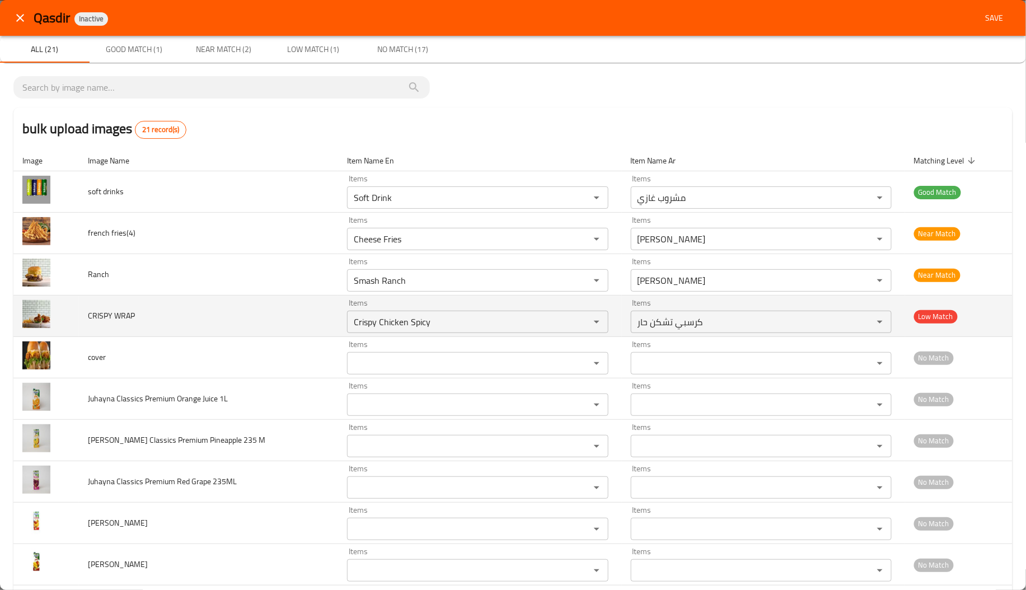
click at [271, 300] on td "CRISPY WRAP" at bounding box center [208, 315] width 259 height 41
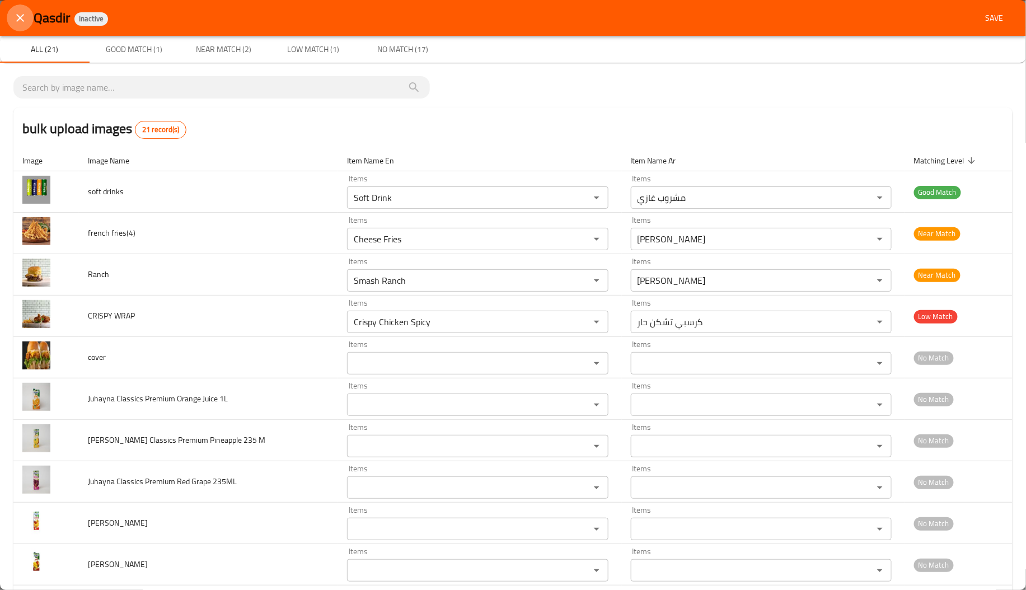
click at [24, 21] on icon "close" at bounding box center [19, 17] width 13 height 13
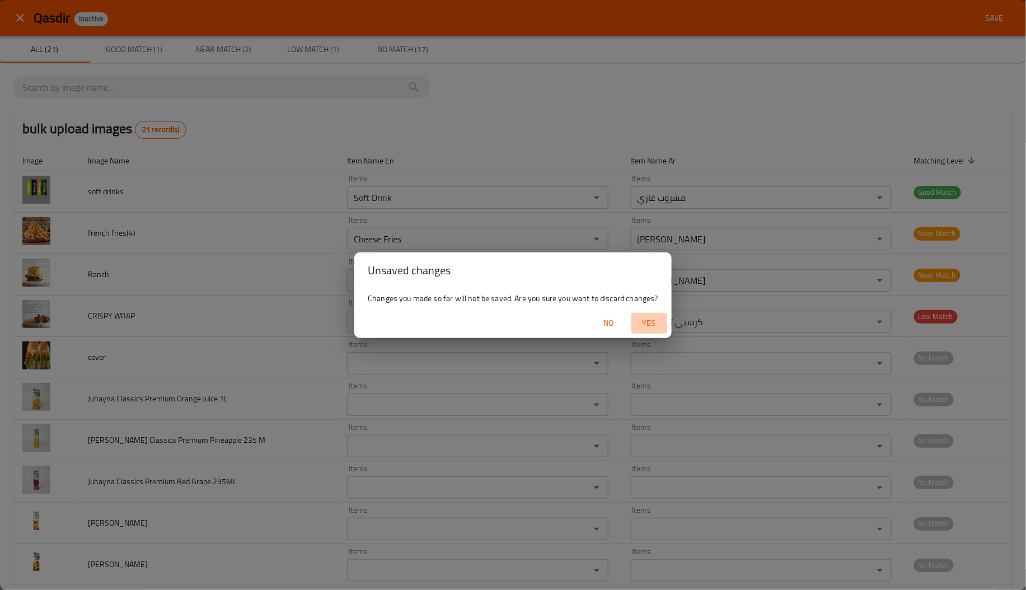
click at [654, 321] on span "Yes" at bounding box center [649, 323] width 27 height 14
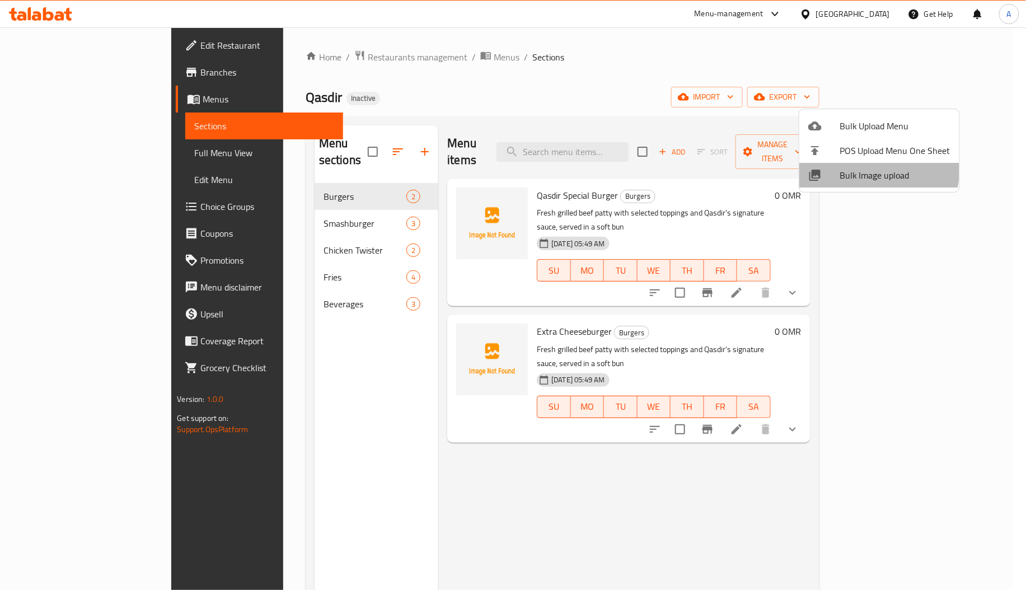
click at [835, 166] on li "Bulk Image upload" at bounding box center [879, 175] width 160 height 25
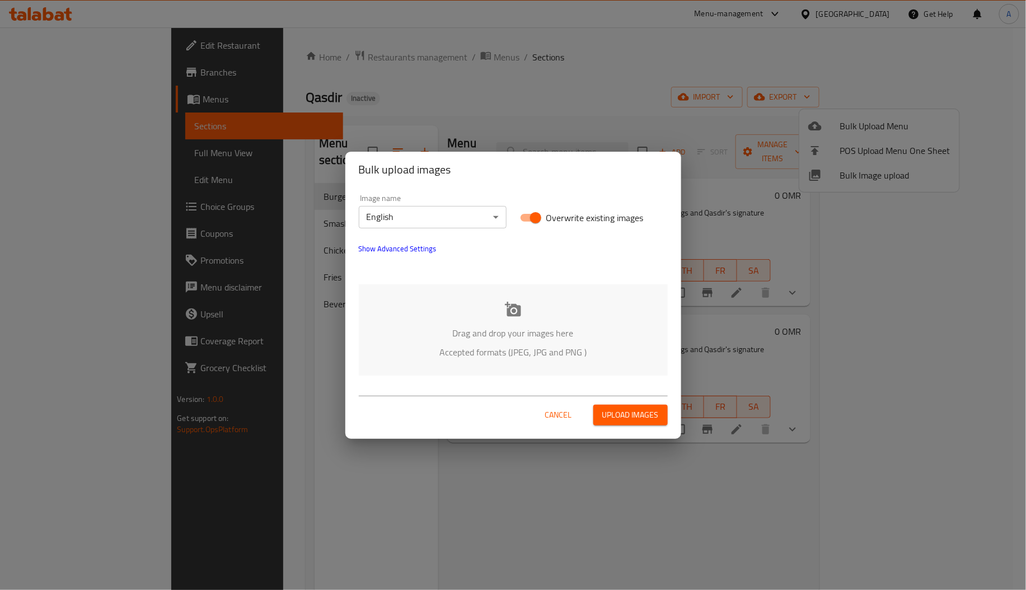
click at [512, 337] on p "Drag and drop your images here" at bounding box center [512, 332] width 275 height 13
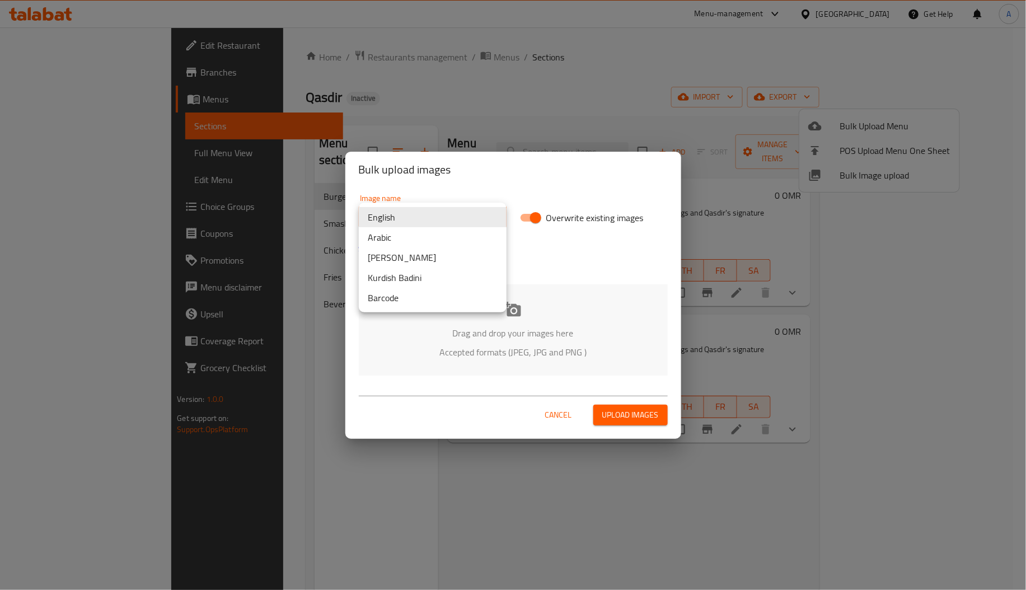
click at [471, 218] on body "​ Menu-management [GEOGRAPHIC_DATA] Get Help A Edit Restaurant Branches Menus S…" at bounding box center [513, 308] width 1026 height 562
click at [401, 228] on li "Arabic" at bounding box center [433, 237] width 148 height 20
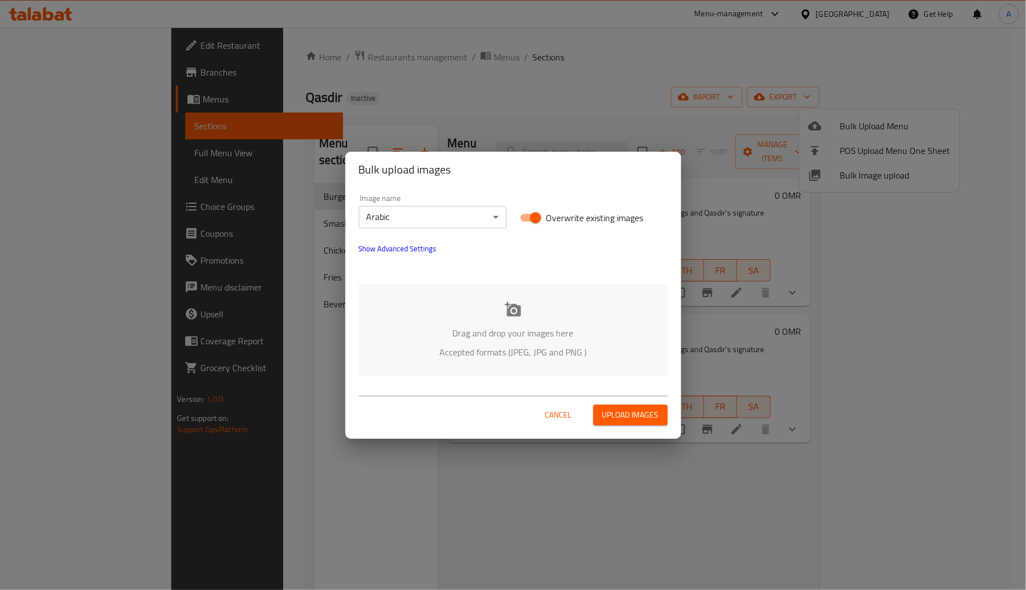
click at [461, 302] on div "Drag and drop your images here Accepted formats (JPEG, JPG and PNG )" at bounding box center [513, 329] width 309 height 91
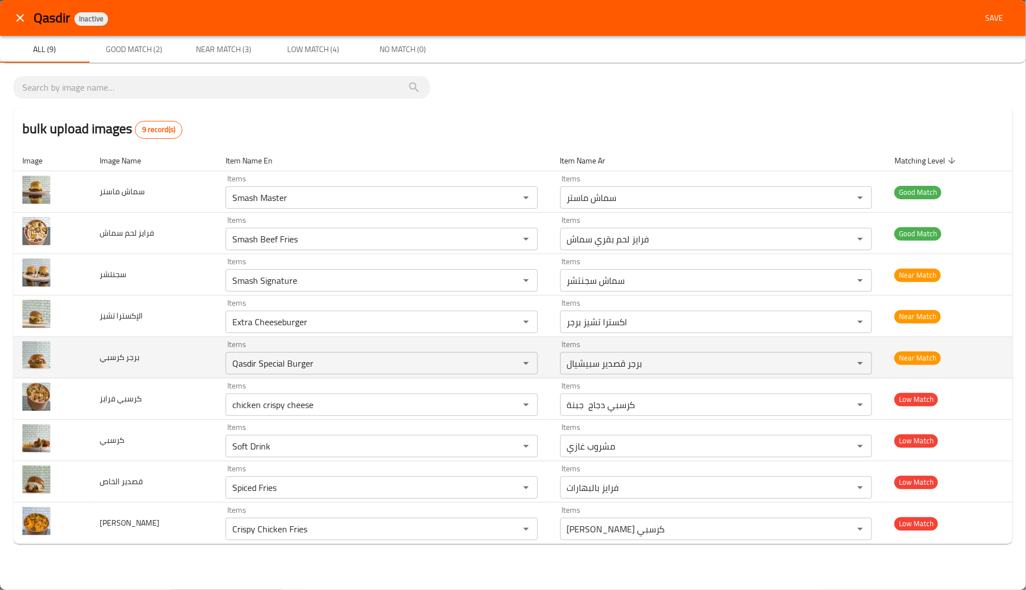
click at [170, 345] on td "برجر كرسبي" at bounding box center [154, 357] width 126 height 41
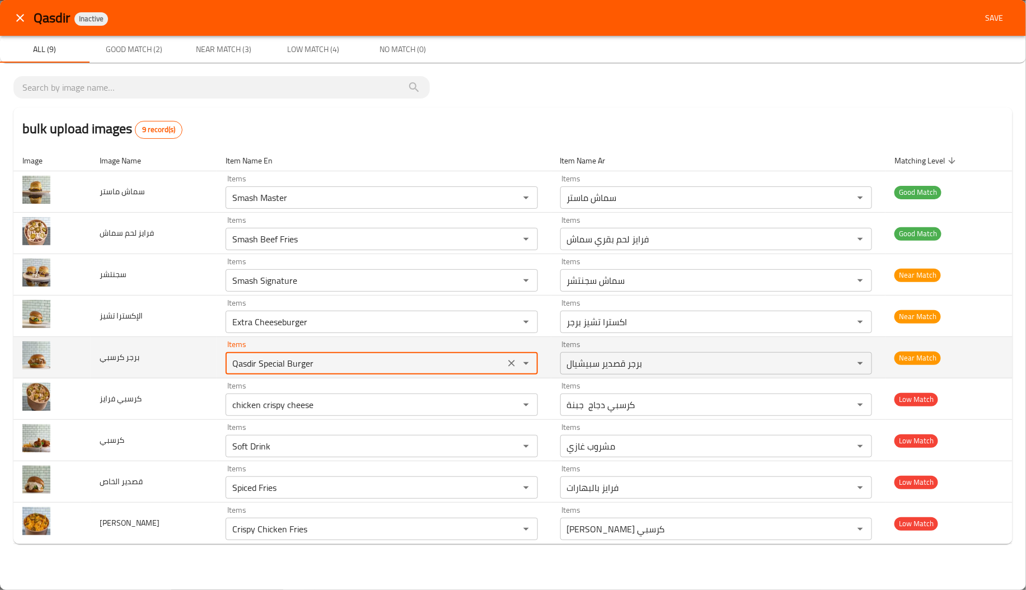
click at [343, 358] on كرسبي "Qasdir Special Burger" at bounding box center [365, 363] width 272 height 16
type كرسبي "ؤ"
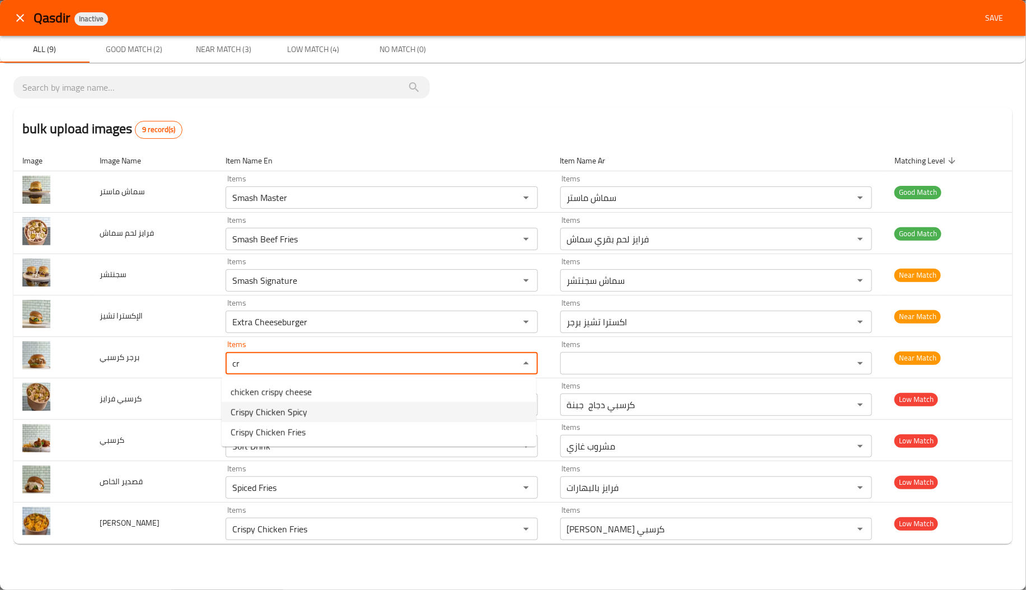
click at [355, 406] on كرسبي-option-1 "Crispy Chicken Spicy" at bounding box center [379, 412] width 314 height 20
type كرسبي "Crispy Chicken Spicy"
type كرسبي-ar "كرسبي تشكن حار"
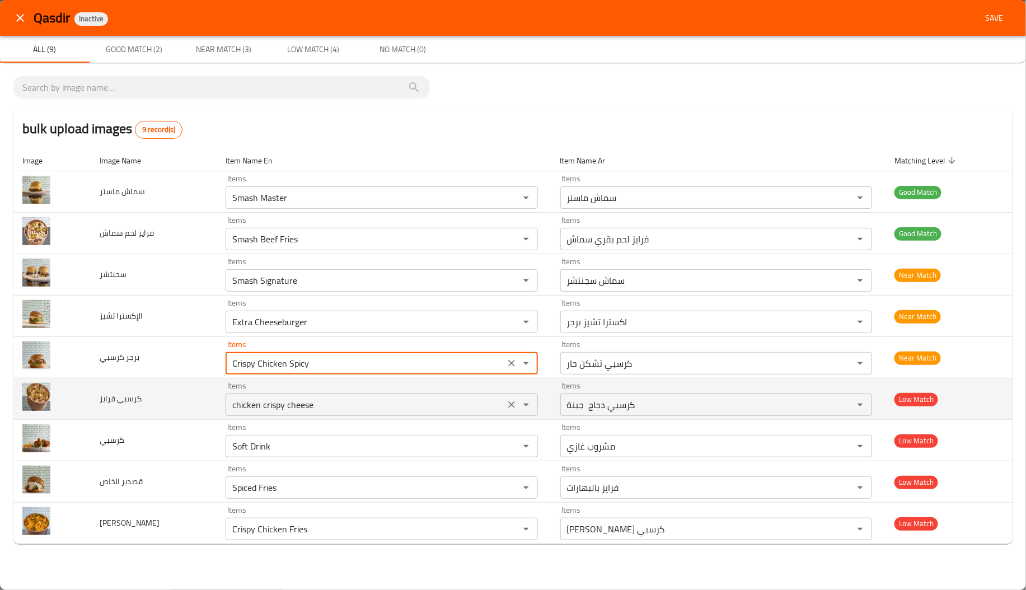
type كرسبي "Crispy Chicken Spicy"
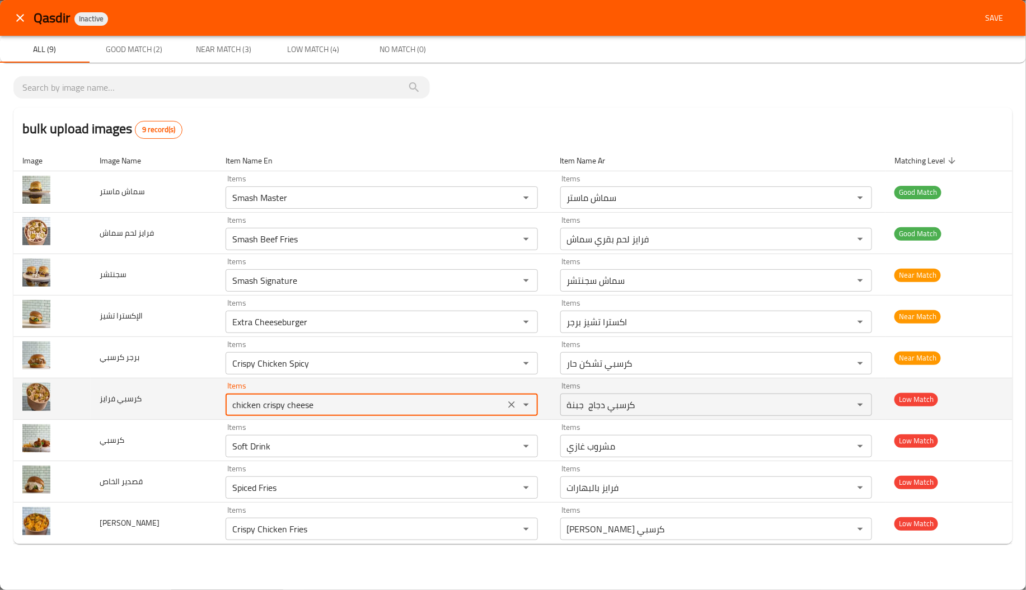
click at [298, 406] on فرايز "chicken crispy cheese" at bounding box center [365, 405] width 272 height 16
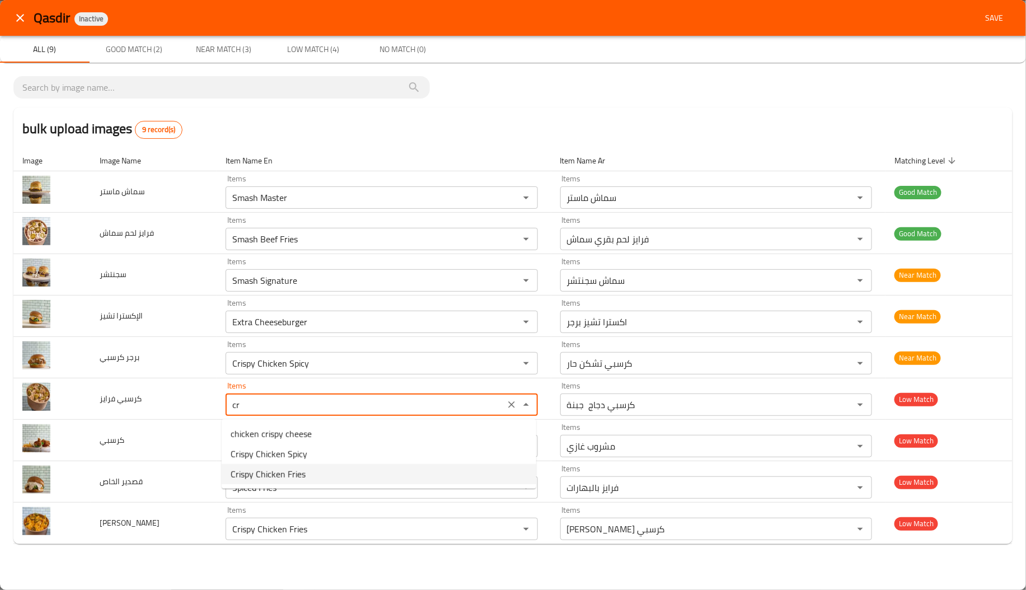
click at [274, 479] on span "Crispy Chicken Fries" at bounding box center [268, 473] width 75 height 13
type فرايز "Crispy Chicken Fries"
type فرايز-ar "[PERSON_NAME] كرسبي"
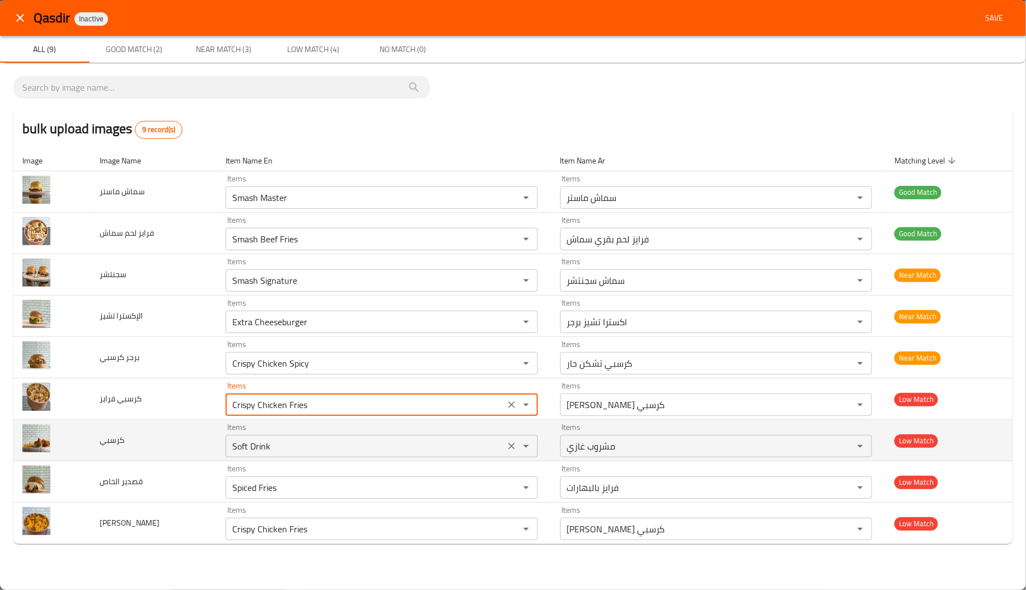
type فرايز "Crispy Chicken Fries"
click at [319, 452] on input "Soft Drink" at bounding box center [365, 446] width 272 height 16
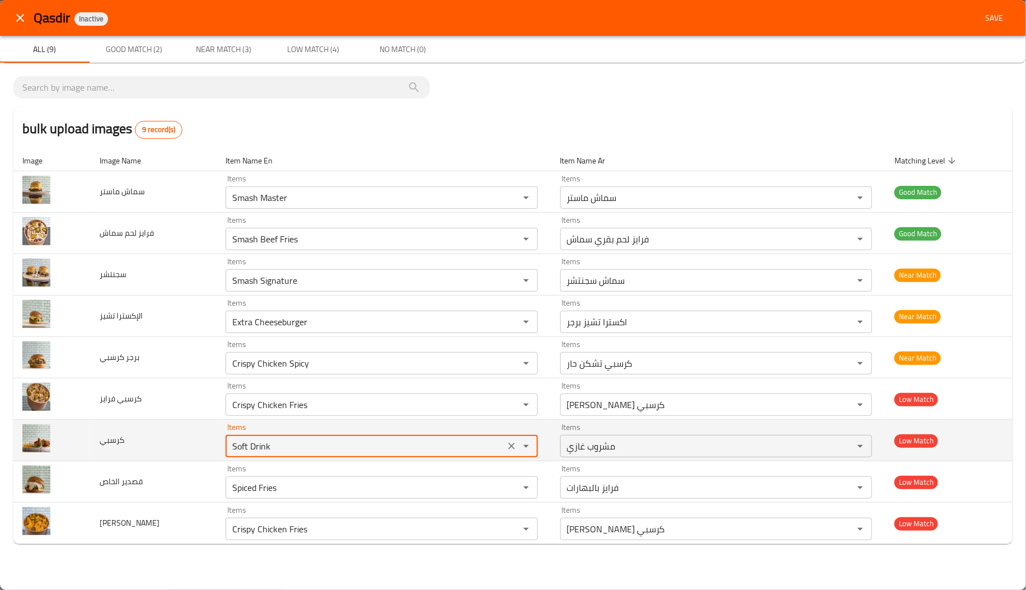
click at [319, 452] on input "Soft Drink" at bounding box center [365, 446] width 272 height 16
type input "Soft Drink"
click at [134, 448] on td "كرسبي" at bounding box center [154, 440] width 126 height 41
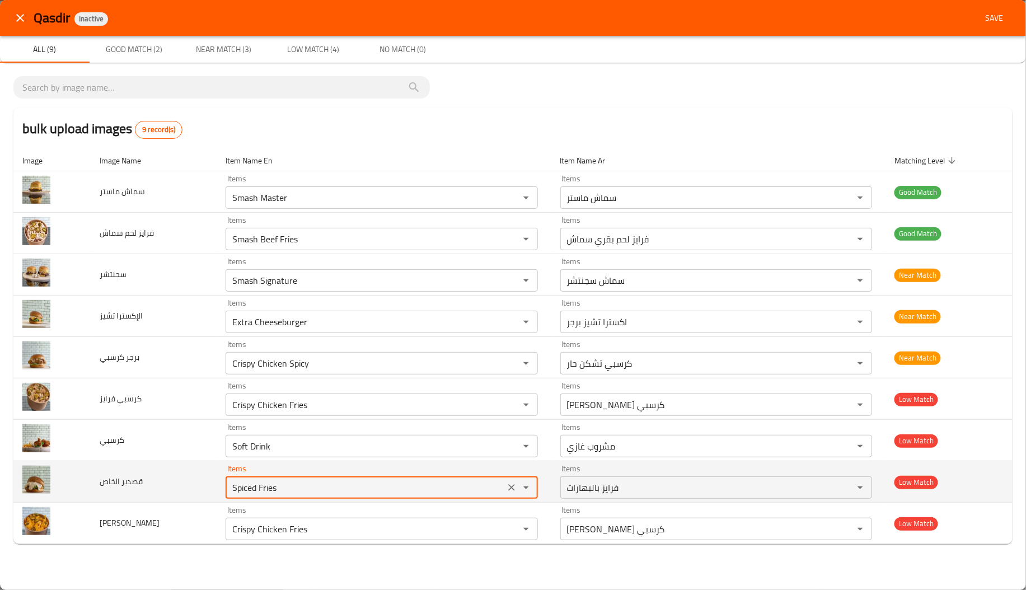
click at [294, 493] on الخاص "Spiced Fries" at bounding box center [365, 487] width 272 height 16
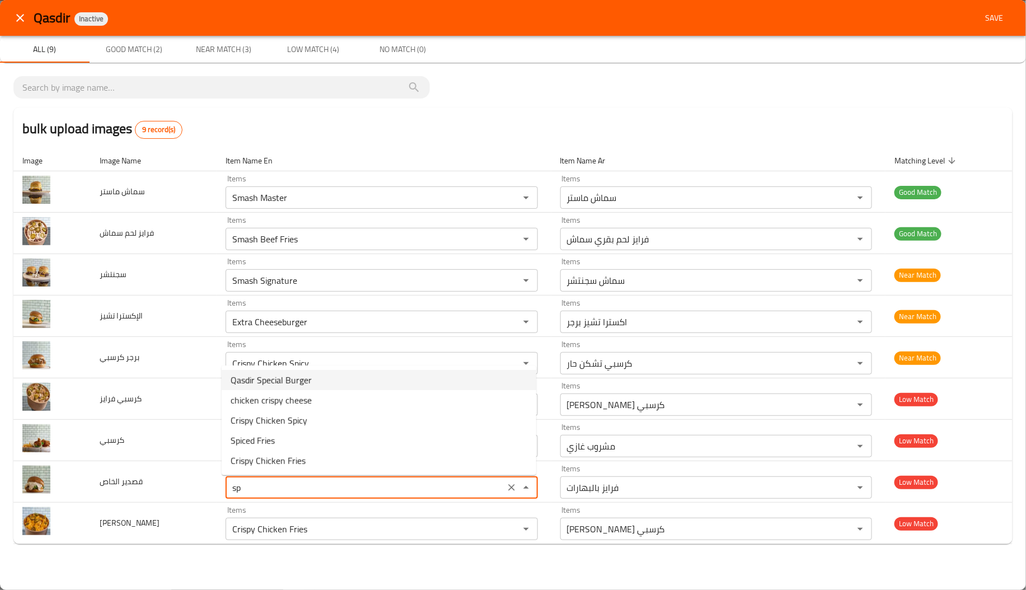
click at [333, 375] on الخاص-option-0 "Qasdir Special Burger" at bounding box center [379, 380] width 314 height 20
type الخاص "Qasdir Special Burger"
type الخاص-ar "برجر قصدير سبيشيال"
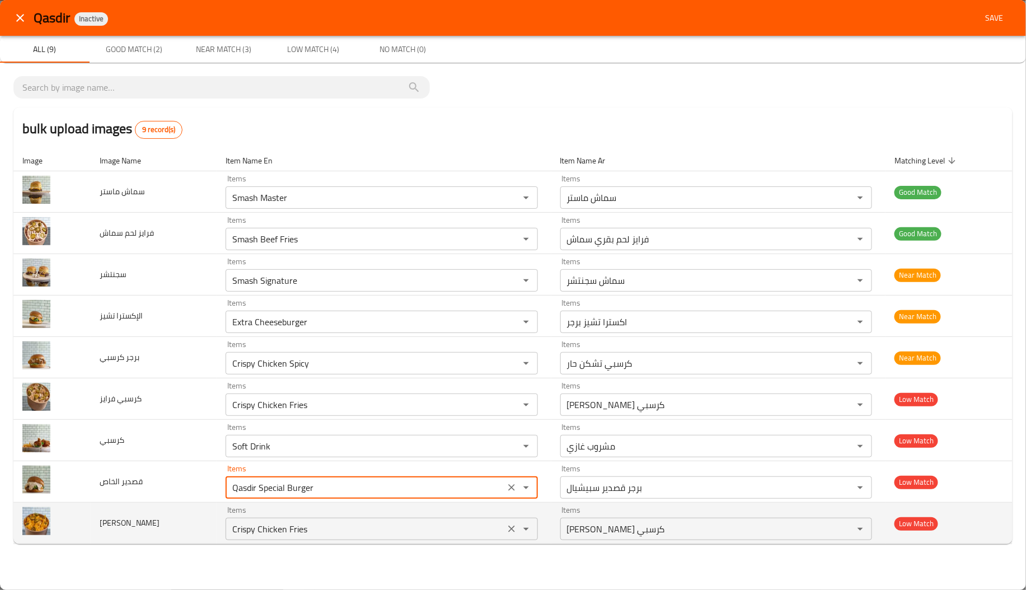
type الخاص "Qasdir Special Burger"
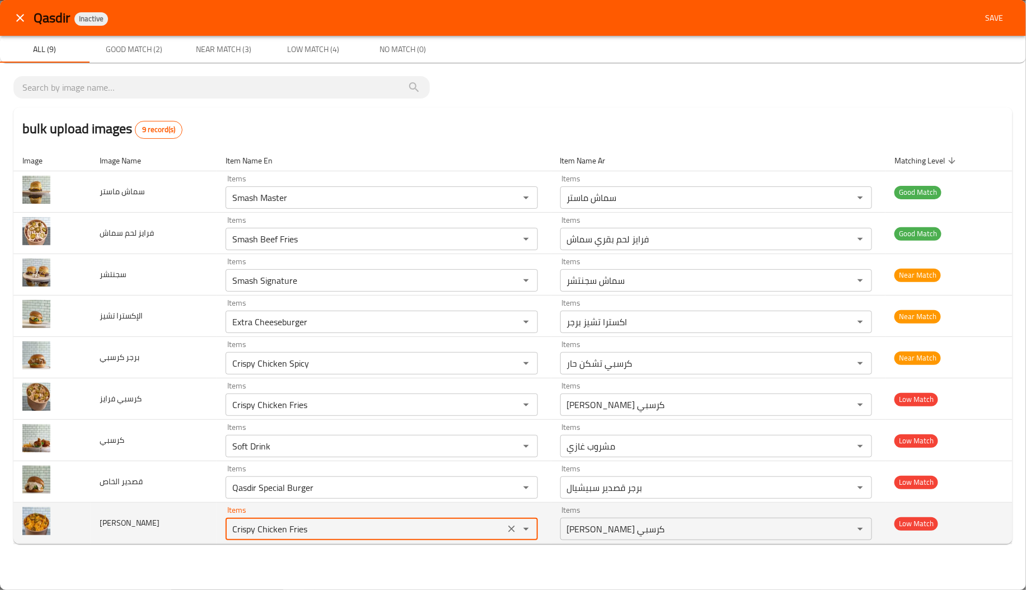
click at [283, 534] on فرايز "Crispy Chicken Fries" at bounding box center [365, 529] width 272 height 16
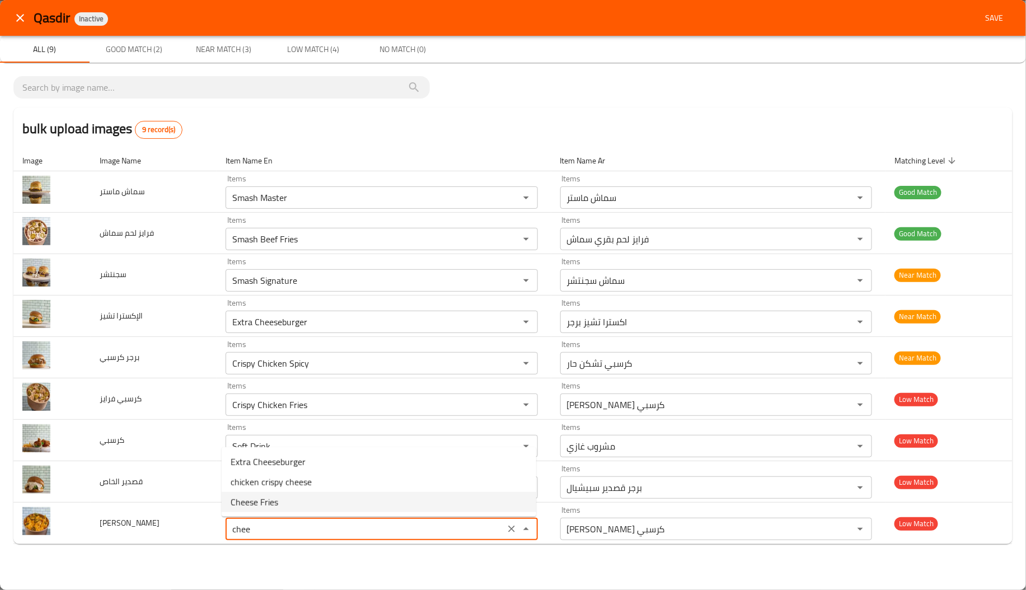
click at [280, 498] on فرايز-option-2 "Cheese Fries" at bounding box center [379, 502] width 314 height 20
type فرايز "Cheese Fries"
type فرايز-ar "[PERSON_NAME]"
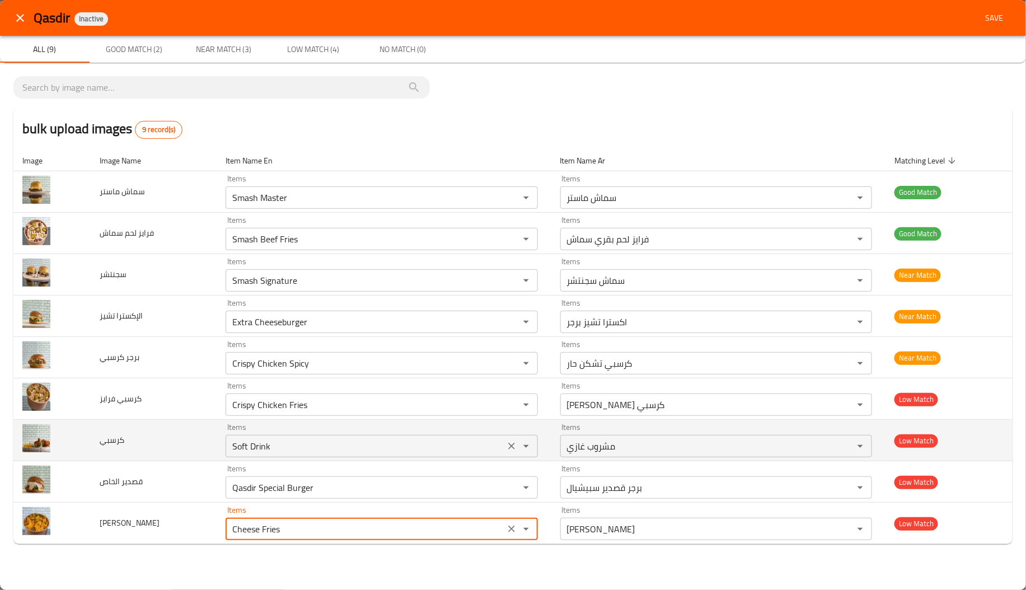
click at [277, 457] on div "Soft Drink Items" at bounding box center [381, 446] width 312 height 22
type فرايز "Cheese Fries"
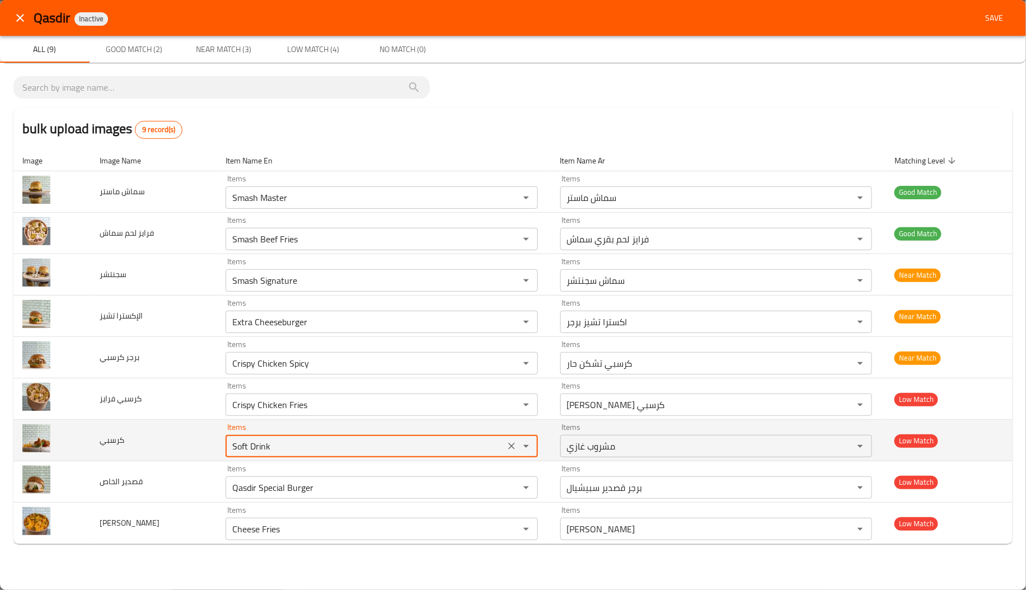
click at [277, 457] on div "Soft Drink Items" at bounding box center [381, 446] width 312 height 22
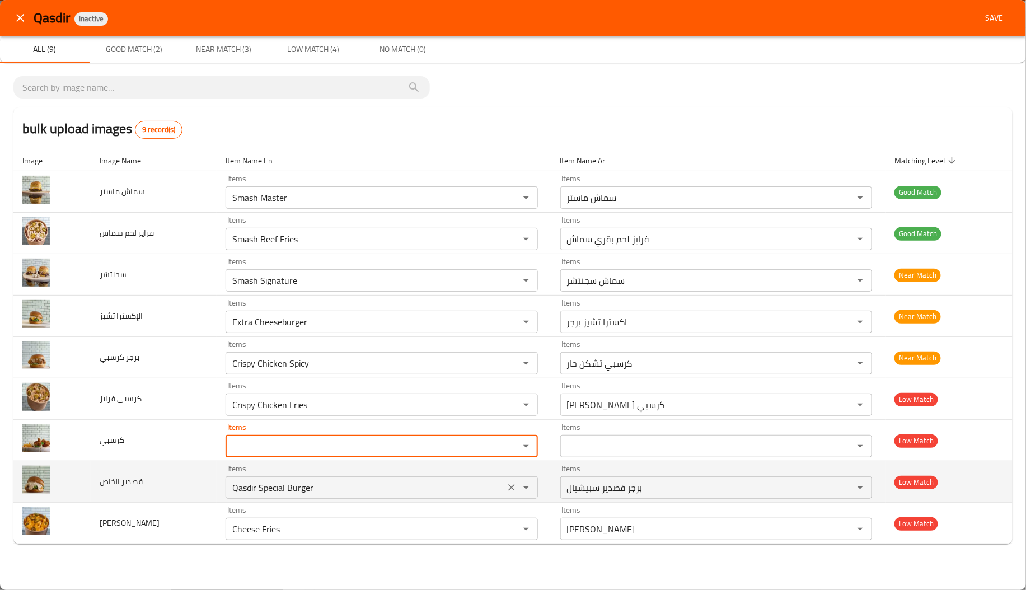
click at [402, 468] on div "Items Qasdir Special Burger Items" at bounding box center [381, 481] width 312 height 34
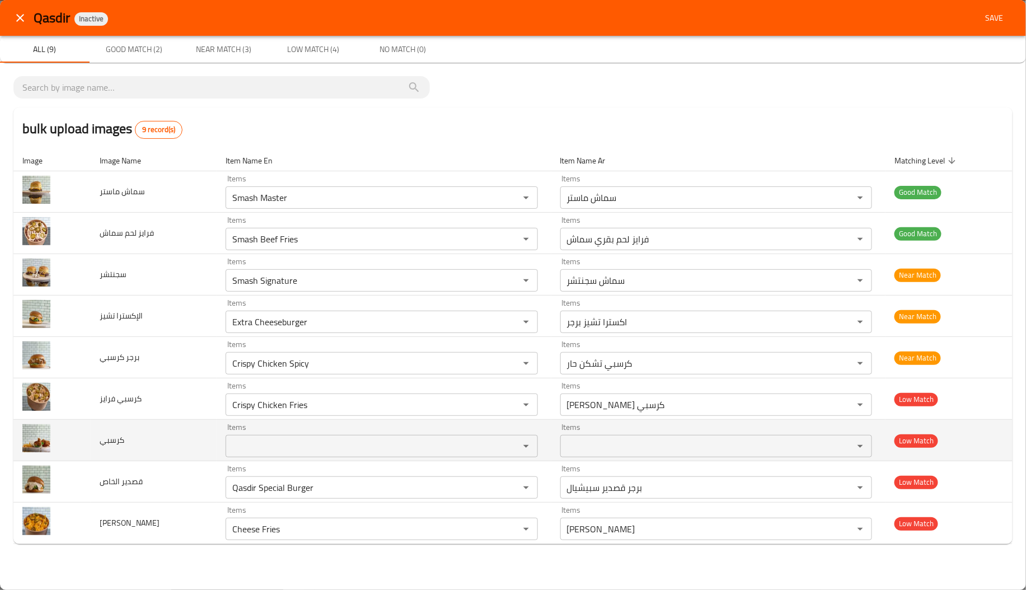
click at [193, 420] on td "كرسبي" at bounding box center [154, 440] width 126 height 41
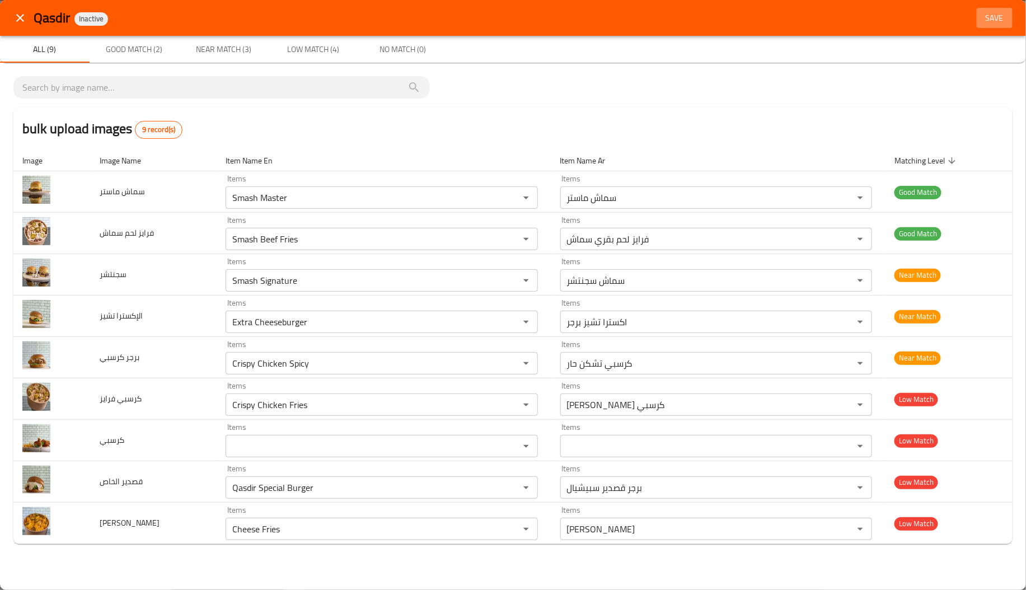
click at [1003, 11] on span "Save" at bounding box center [994, 18] width 27 height 14
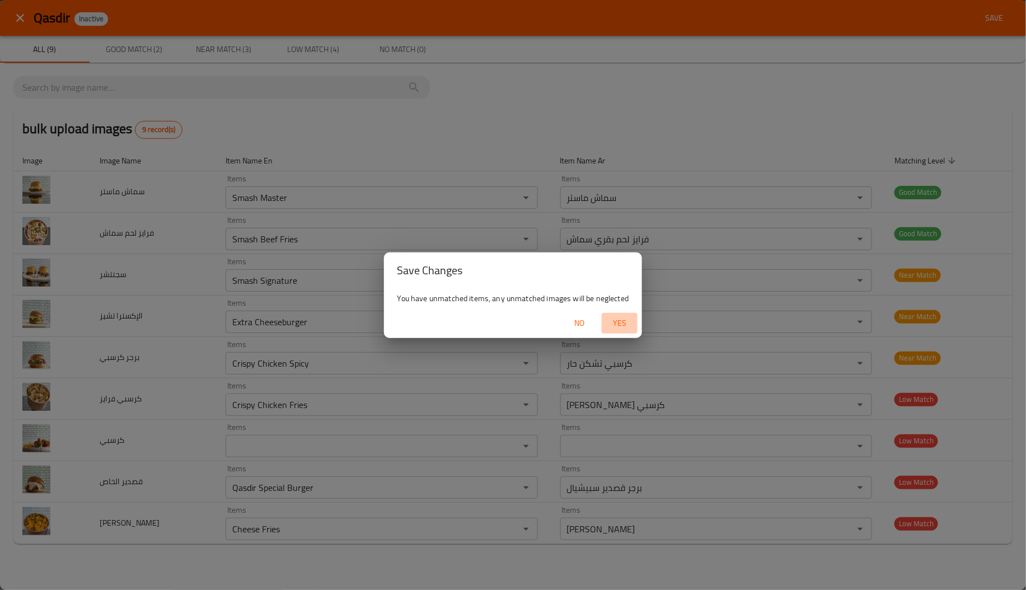
click at [616, 325] on span "Yes" at bounding box center [619, 323] width 27 height 14
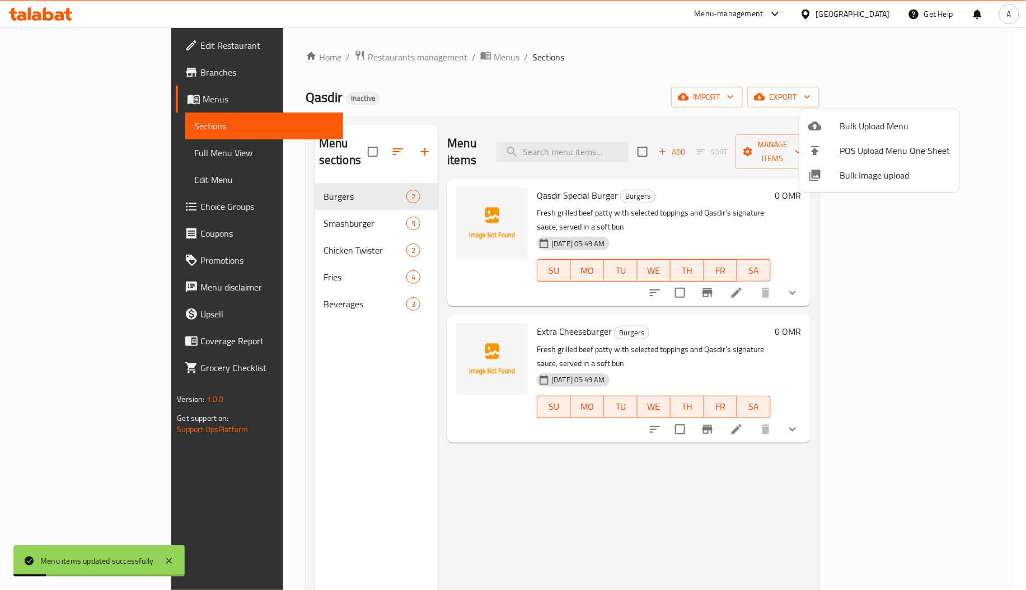
click at [261, 276] on div at bounding box center [513, 295] width 1026 height 590
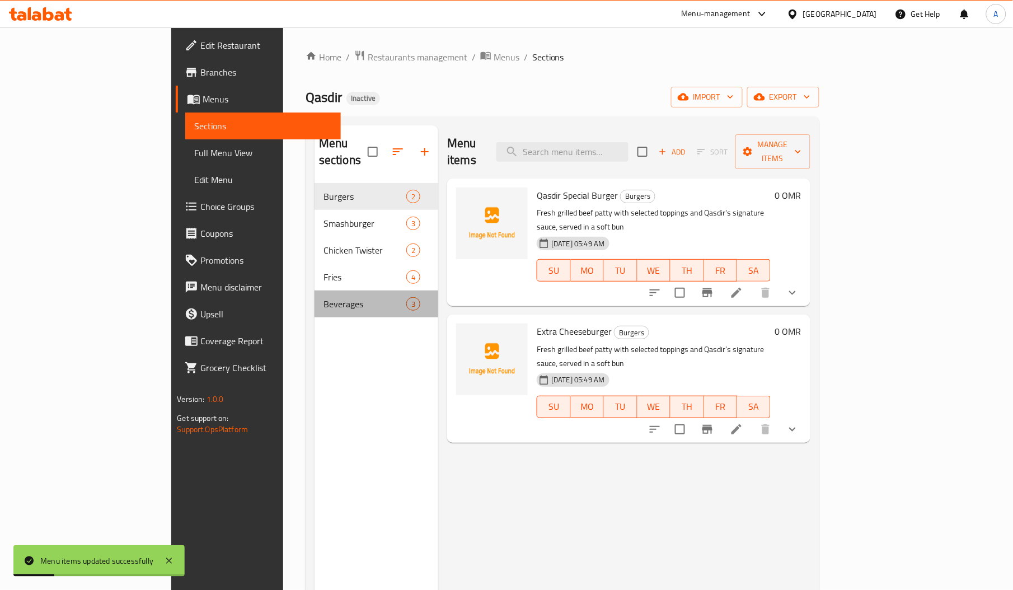
click at [314, 290] on div "Beverages 3" at bounding box center [376, 303] width 124 height 27
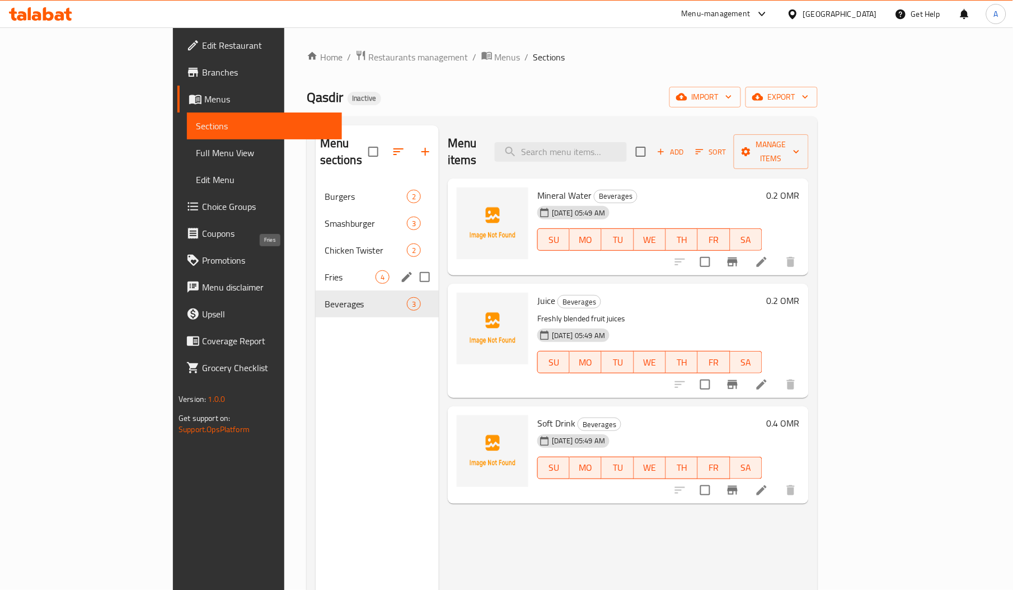
click at [325, 270] on span "Fries" at bounding box center [350, 276] width 51 height 13
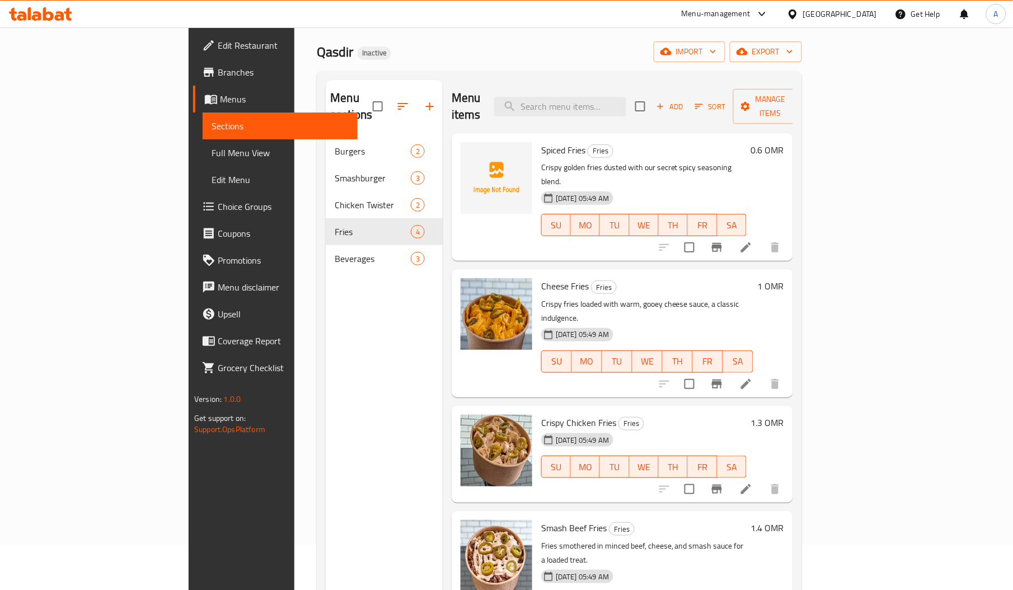
scroll to position [65, 0]
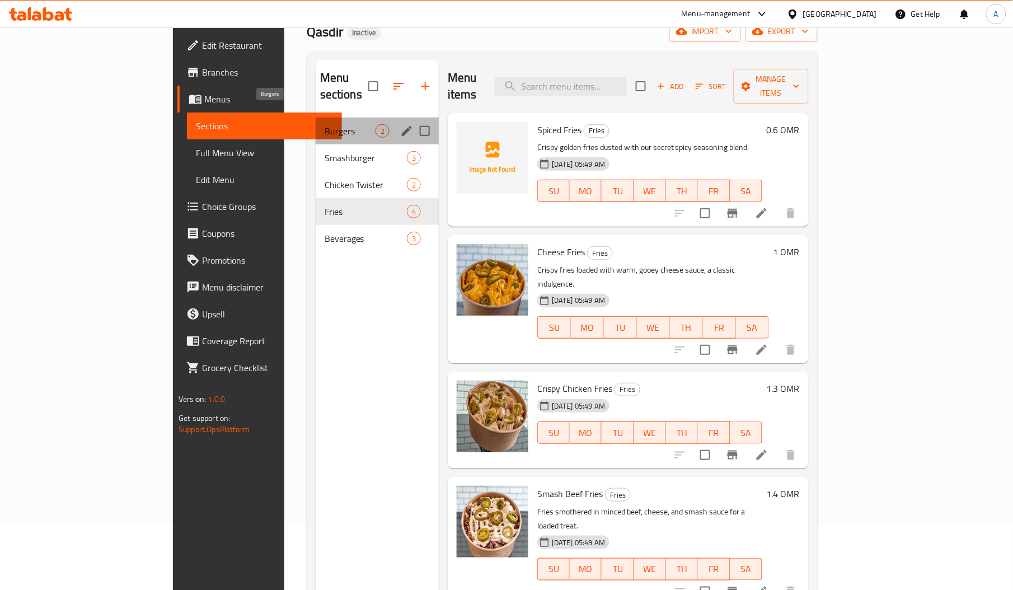
click at [325, 124] on span "Burgers" at bounding box center [350, 130] width 51 height 13
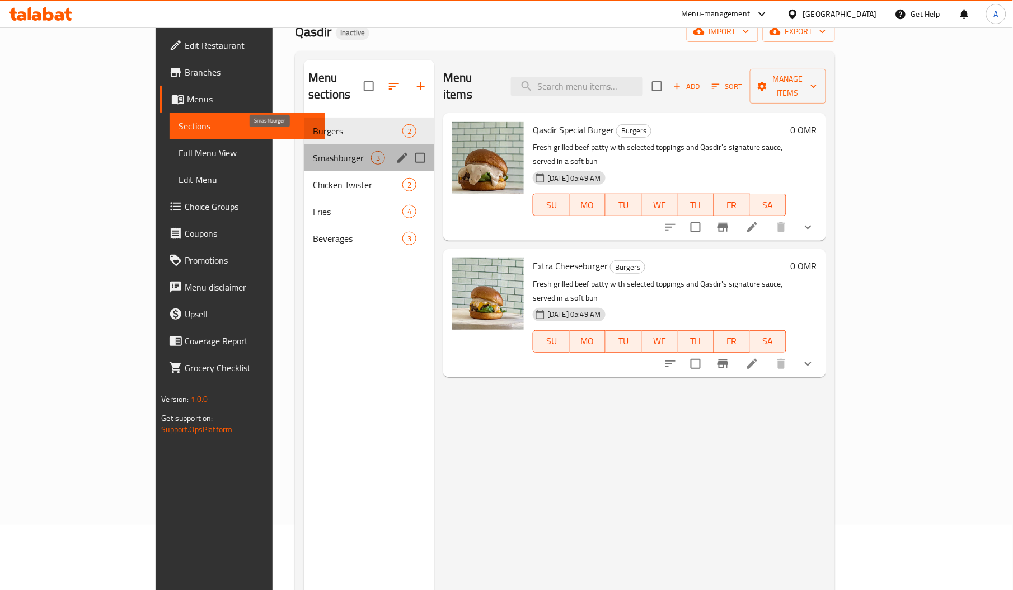
click at [313, 151] on span "Smashburger" at bounding box center [342, 157] width 58 height 13
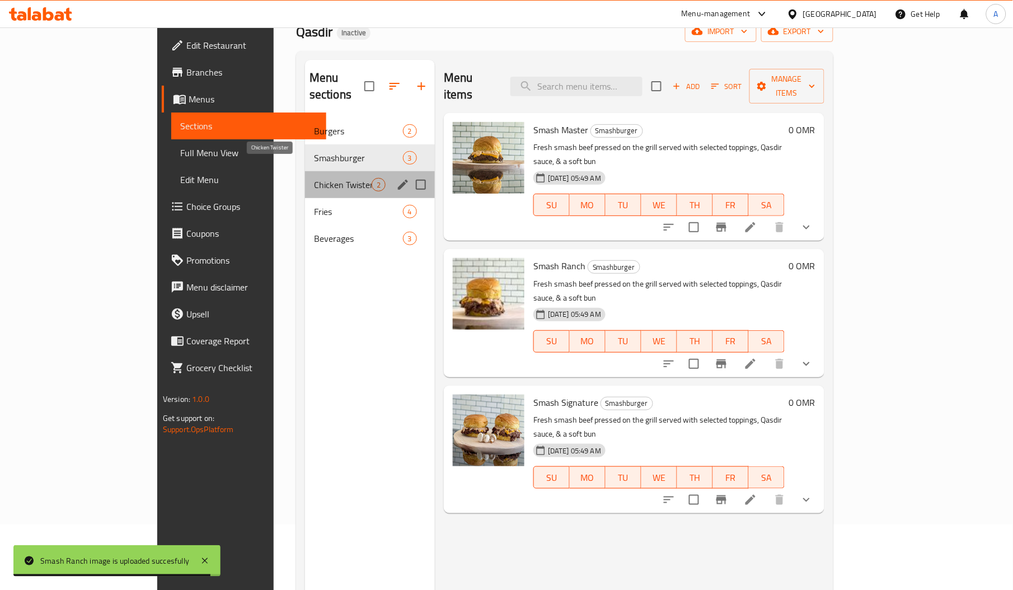
click at [314, 178] on span "Chicken Twister" at bounding box center [343, 184] width 58 height 13
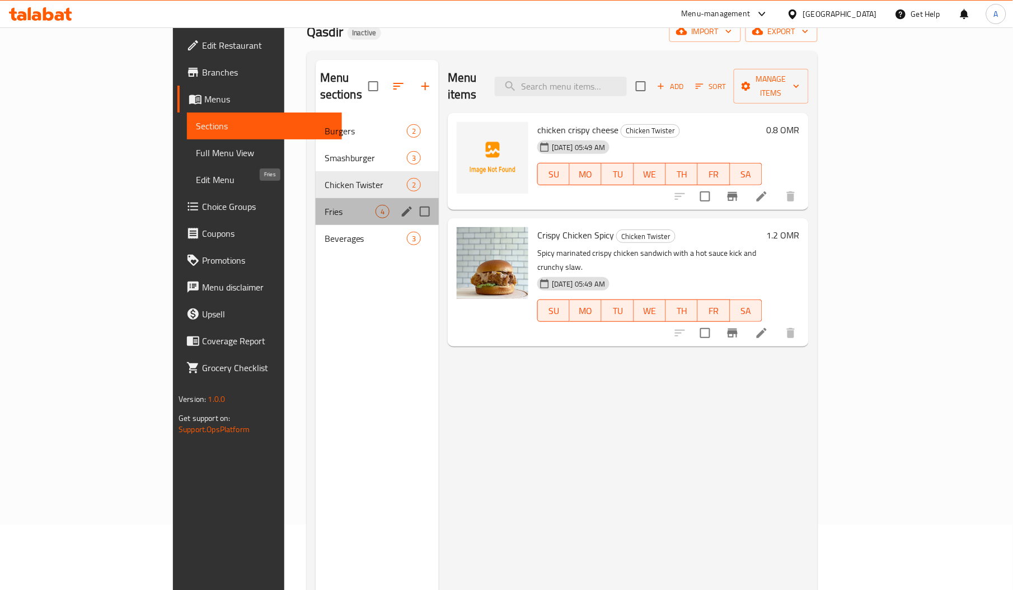
click at [325, 205] on span "Fries" at bounding box center [350, 211] width 51 height 13
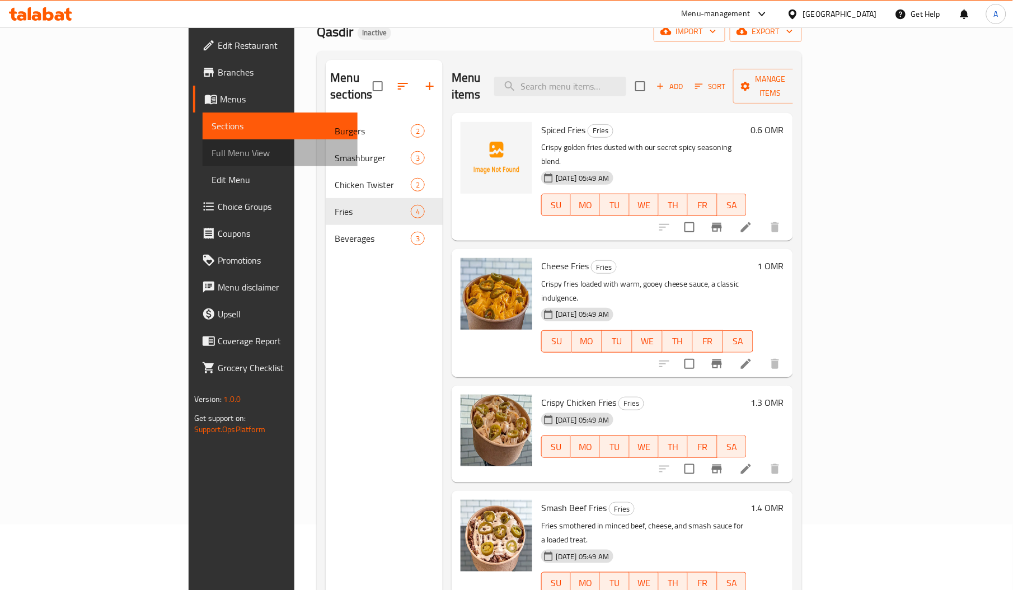
click at [203, 149] on link "Full Menu View" at bounding box center [280, 152] width 155 height 27
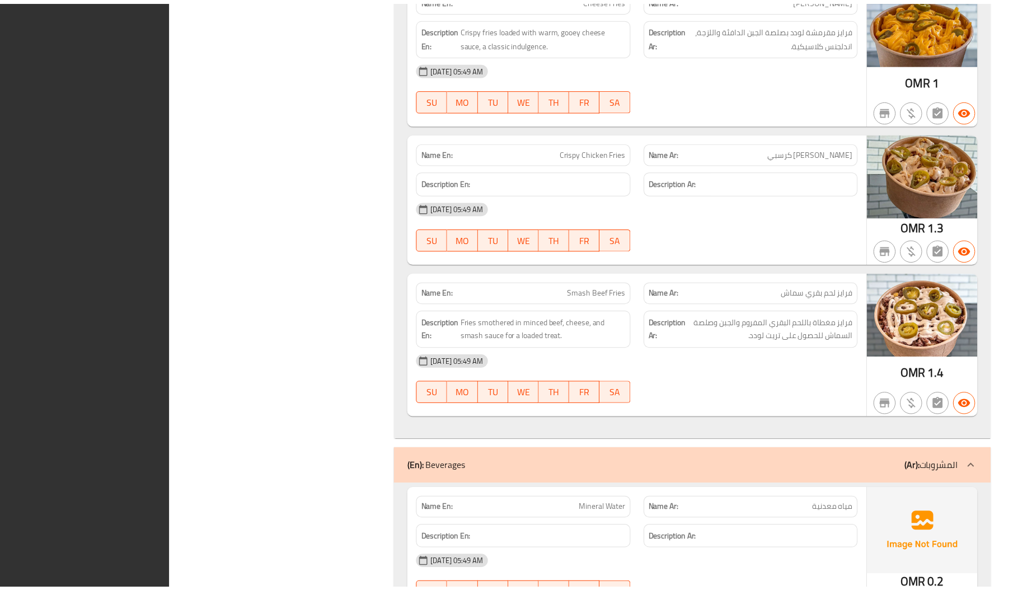
scroll to position [2265, 0]
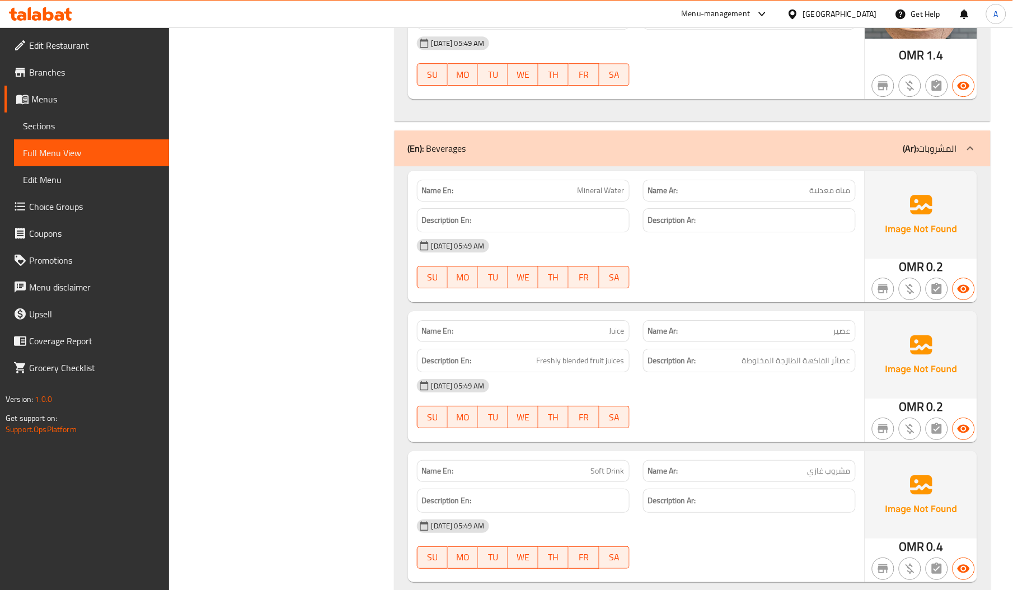
copy span "Soft Drink"
click at [46, 50] on span "Edit Restaurant" at bounding box center [94, 45] width 131 height 13
